Goal: Information Seeking & Learning: Compare options

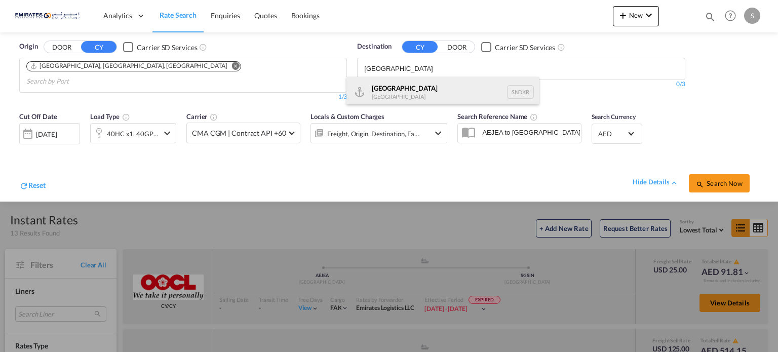
type input "[GEOGRAPHIC_DATA]"
click at [387, 95] on div "Dakar [GEOGRAPHIC_DATA] SNDKR" at bounding box center [443, 92] width 193 height 30
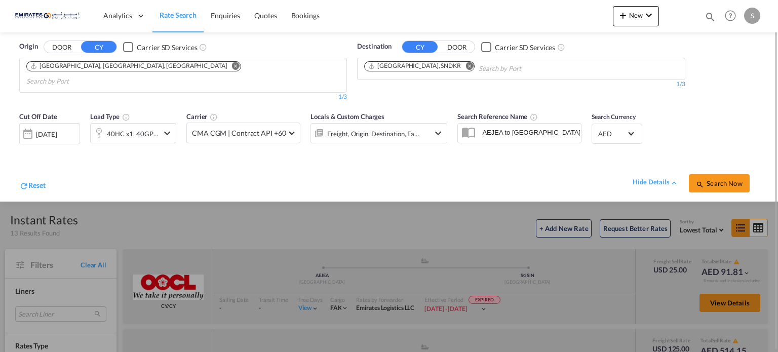
click at [54, 130] on div "[DATE]" at bounding box center [46, 134] width 21 height 9
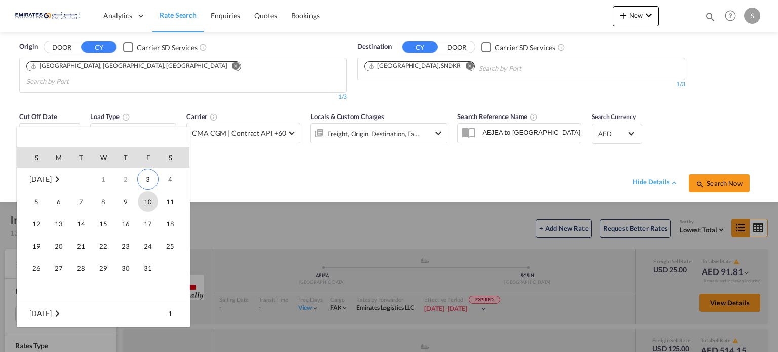
click at [148, 201] on span "10" at bounding box center [148, 202] width 20 height 20
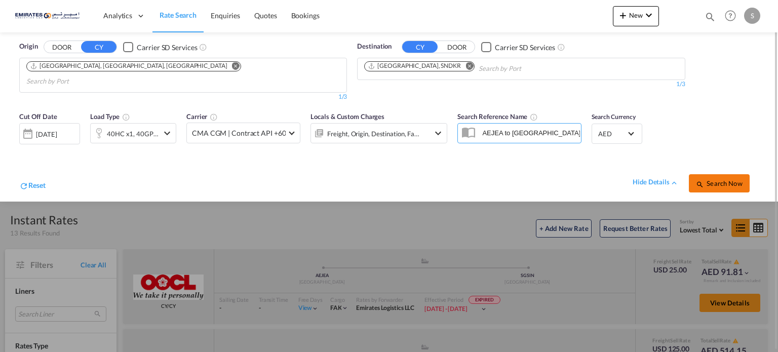
click at [711, 179] on span "Search Now" at bounding box center [719, 183] width 46 height 8
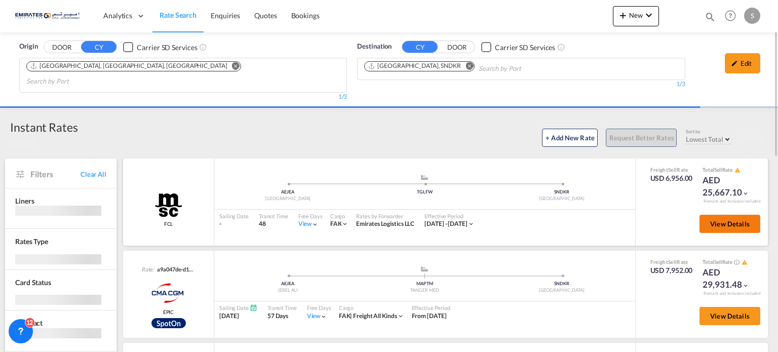
click at [722, 220] on span "View Details" at bounding box center [730, 224] width 40 height 8
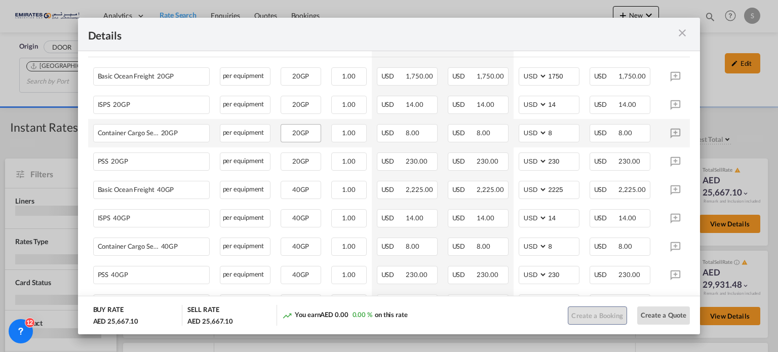
scroll to position [386, 0]
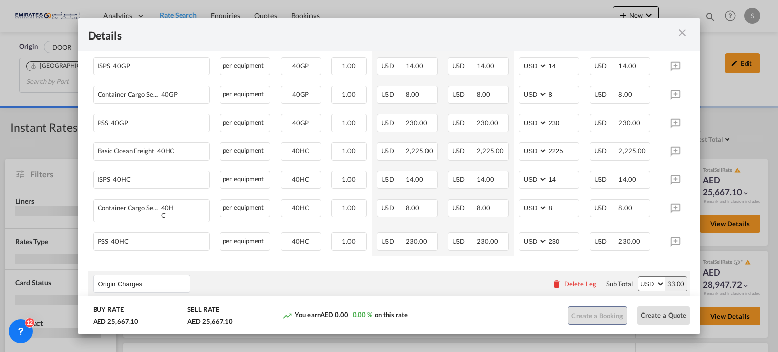
click at [681, 33] on md-icon "icon-close m-3 fg-AAA8AD cursor" at bounding box center [682, 33] width 12 height 12
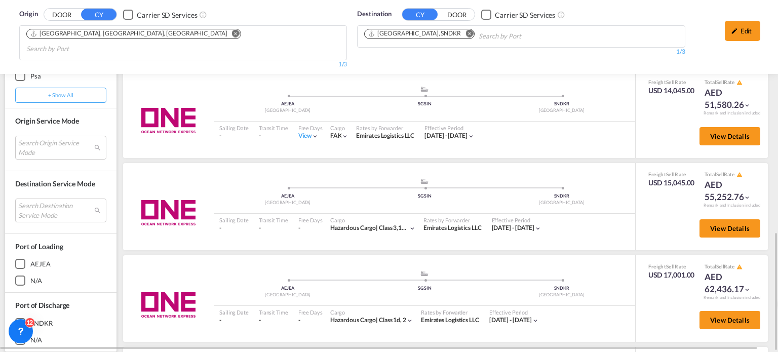
scroll to position [1066, 0]
click at [713, 127] on button "View Details" at bounding box center [730, 136] width 61 height 18
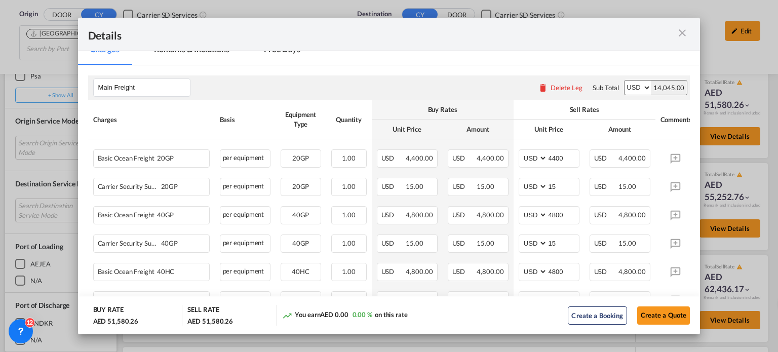
scroll to position [227, 0]
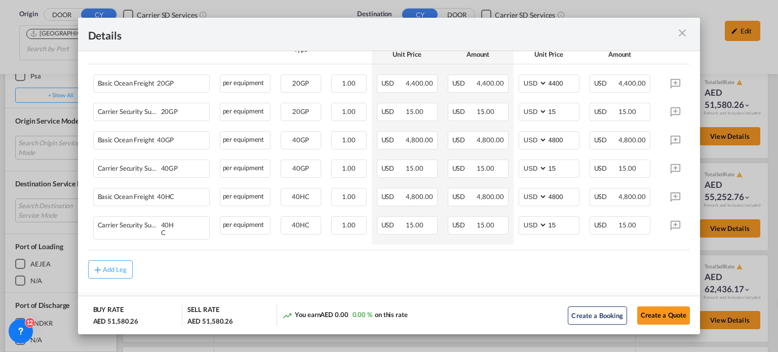
click at [686, 40] on div "Port of ..." at bounding box center [660, 34] width 60 height 13
click at [683, 34] on md-icon "icon-close m-3 fg-AAA8AD cursor" at bounding box center [682, 33] width 12 height 12
